Goal: Navigation & Orientation: Find specific page/section

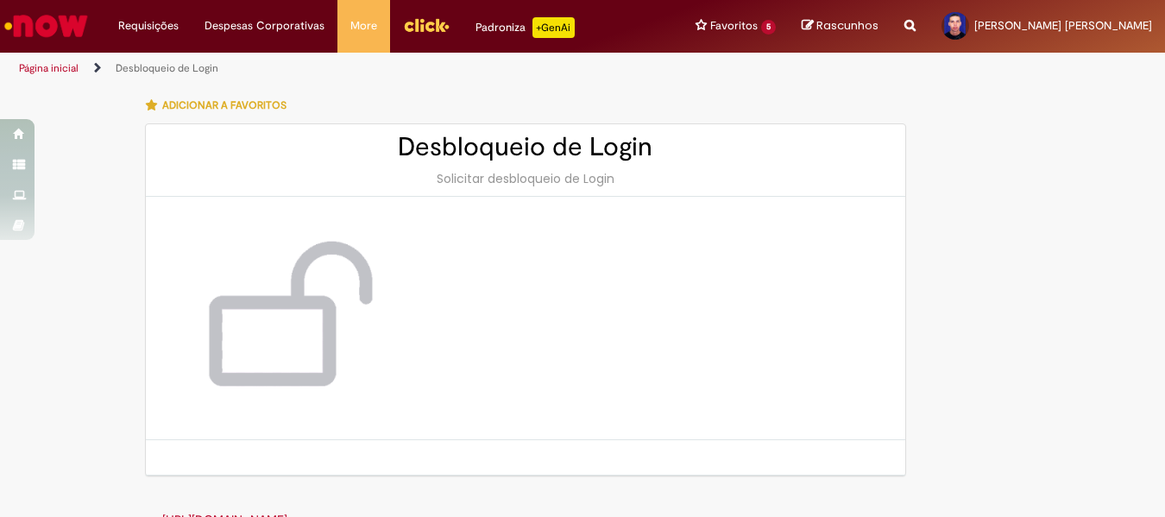
scroll to position [30, 0]
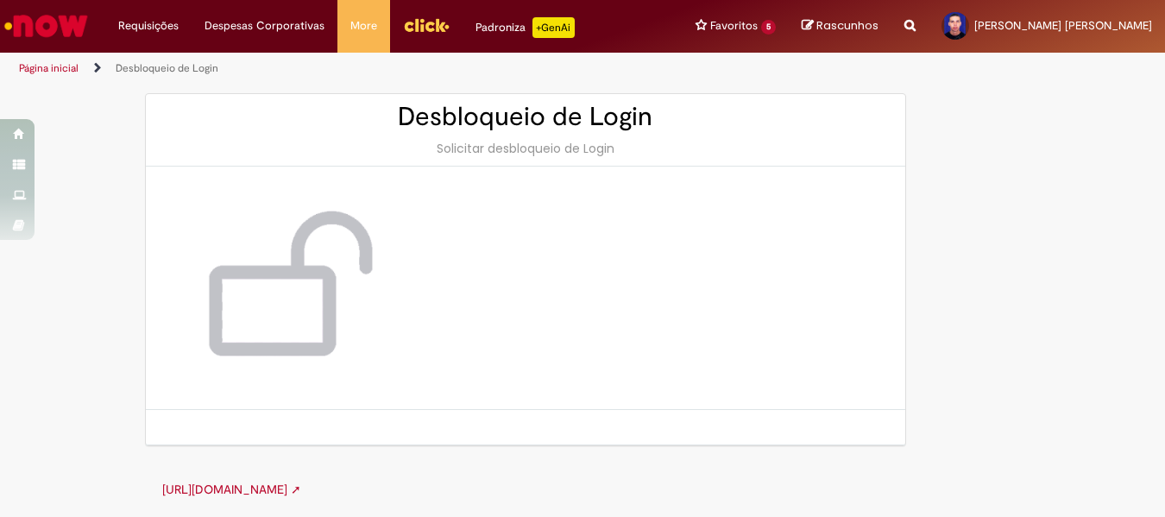
click at [49, 32] on img "Ir para a Homepage" at bounding box center [46, 26] width 89 height 35
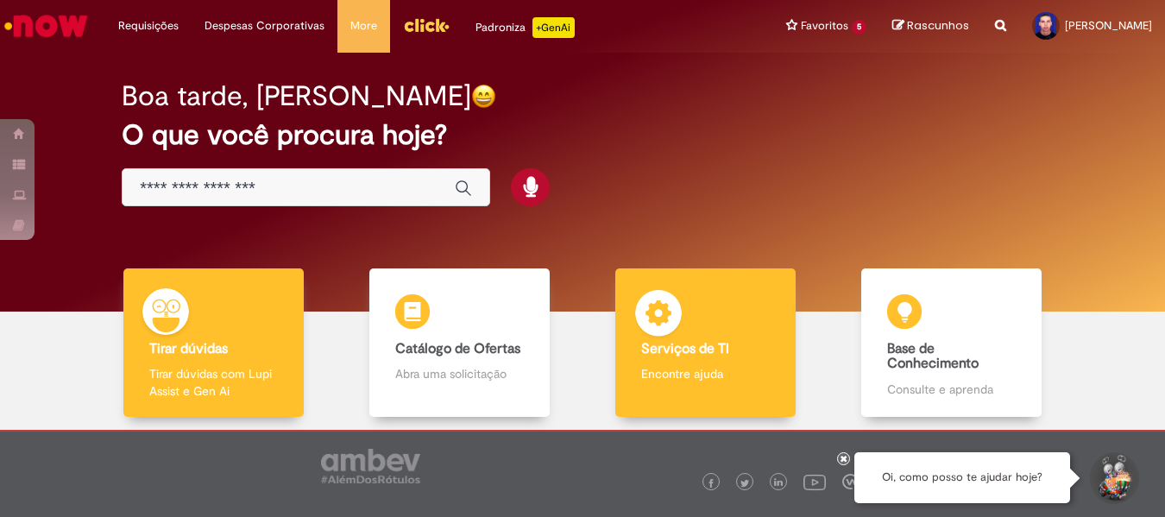
click at [662, 344] on b "Serviços de TI" at bounding box center [685, 348] width 88 height 17
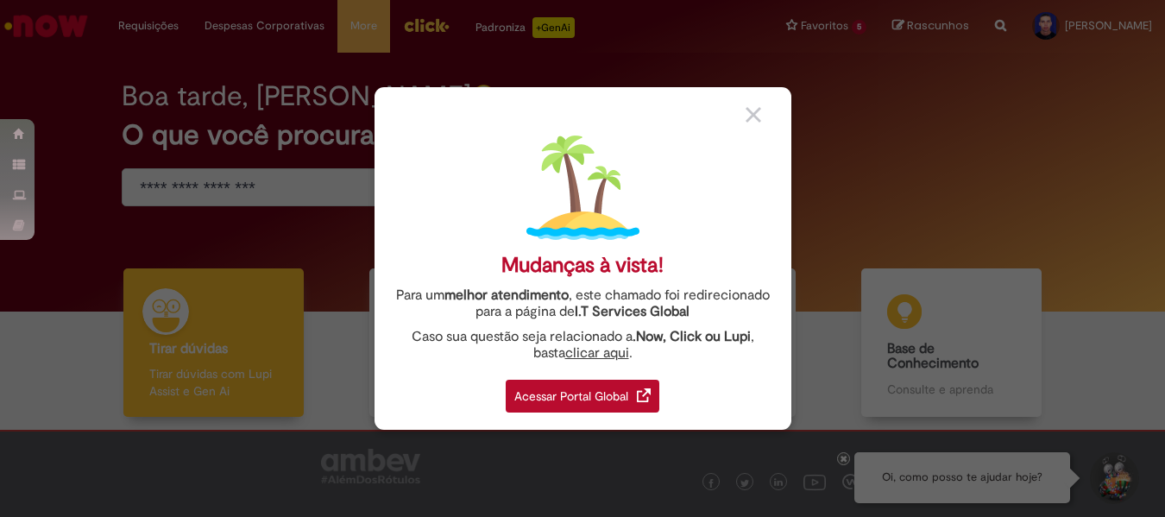
click at [751, 115] on img at bounding box center [753, 115] width 16 height 16
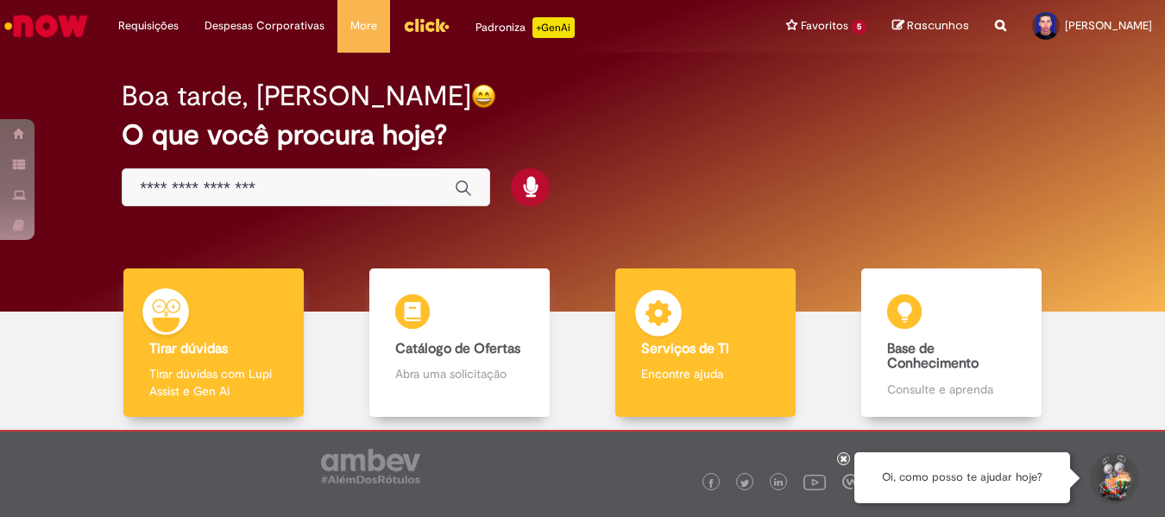
click at [688, 348] on b "Serviços de TI" at bounding box center [685, 348] width 88 height 17
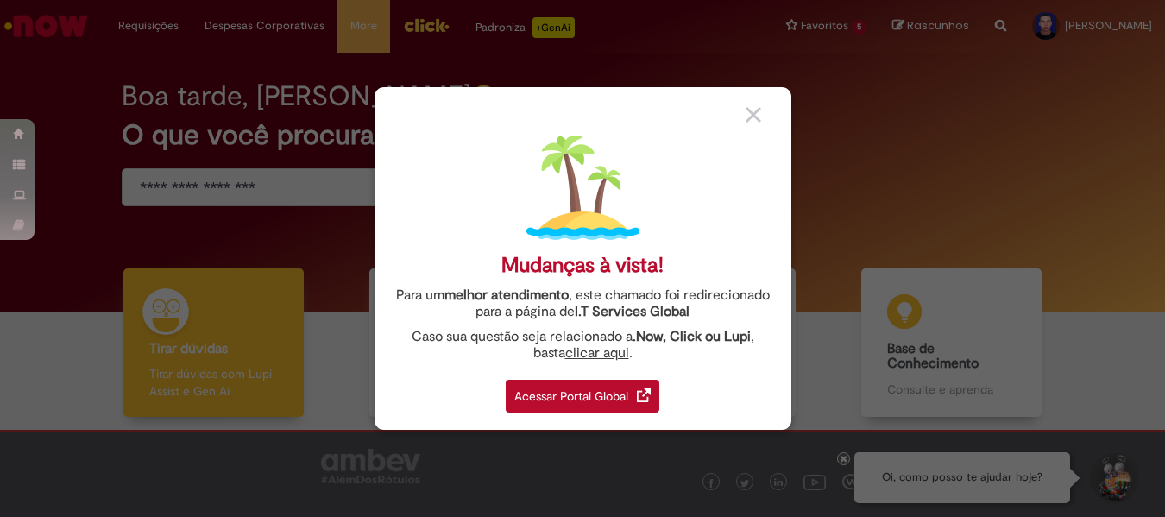
click at [579, 392] on div "Acessar Portal Global" at bounding box center [582, 396] width 154 height 33
